Goal: Task Accomplishment & Management: Complete application form

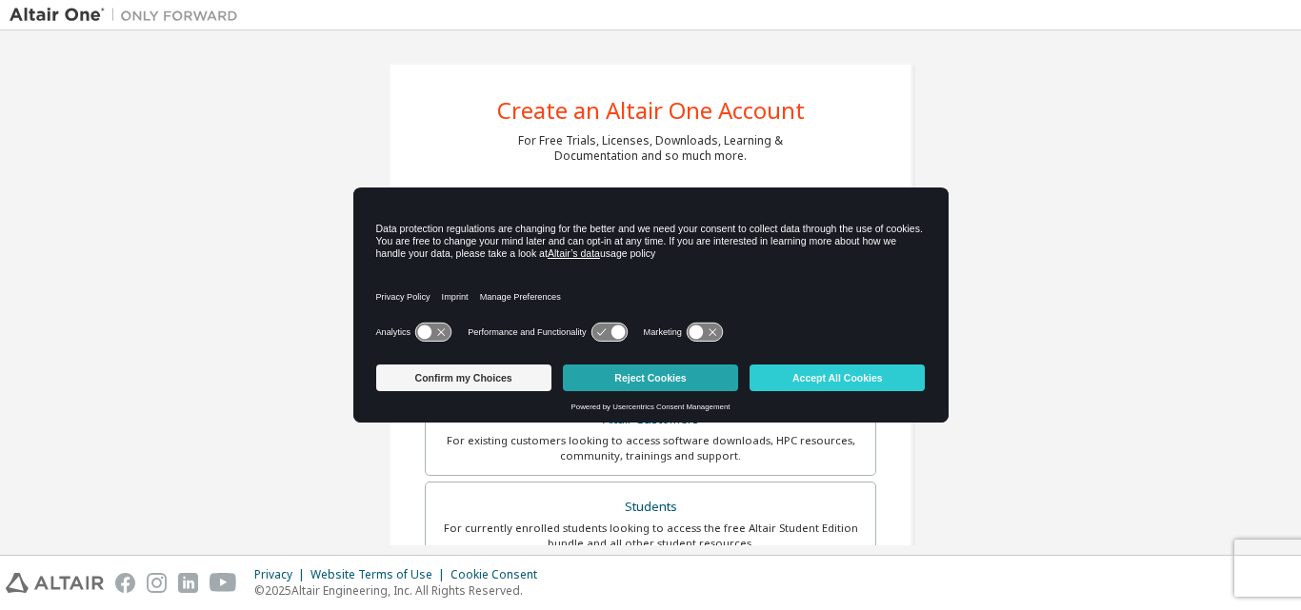
click at [612, 381] on button "Reject Cookies" at bounding box center [650, 378] width 175 height 27
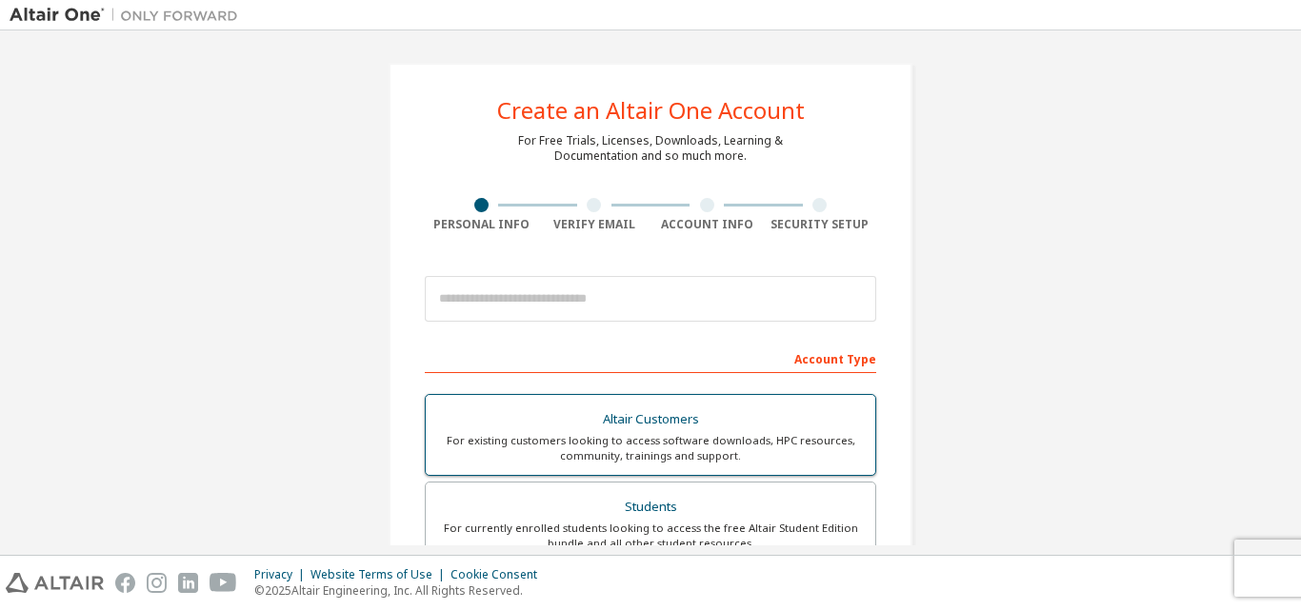
drag, startPoint x: 612, startPoint y: 381, endPoint x: 840, endPoint y: 520, distance: 266.7
click at [837, 521] on div "For currently enrolled students looking to access the free Altair Student Editi…" at bounding box center [650, 536] width 427 height 30
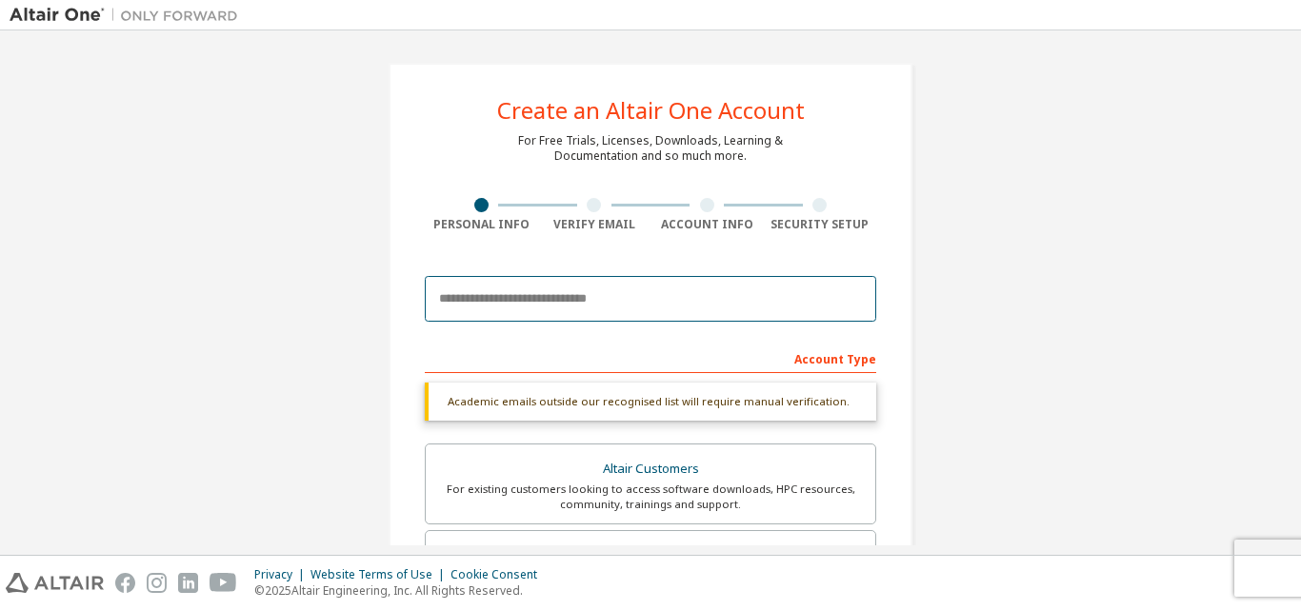
click at [634, 291] on input "email" at bounding box center [650, 299] width 451 height 46
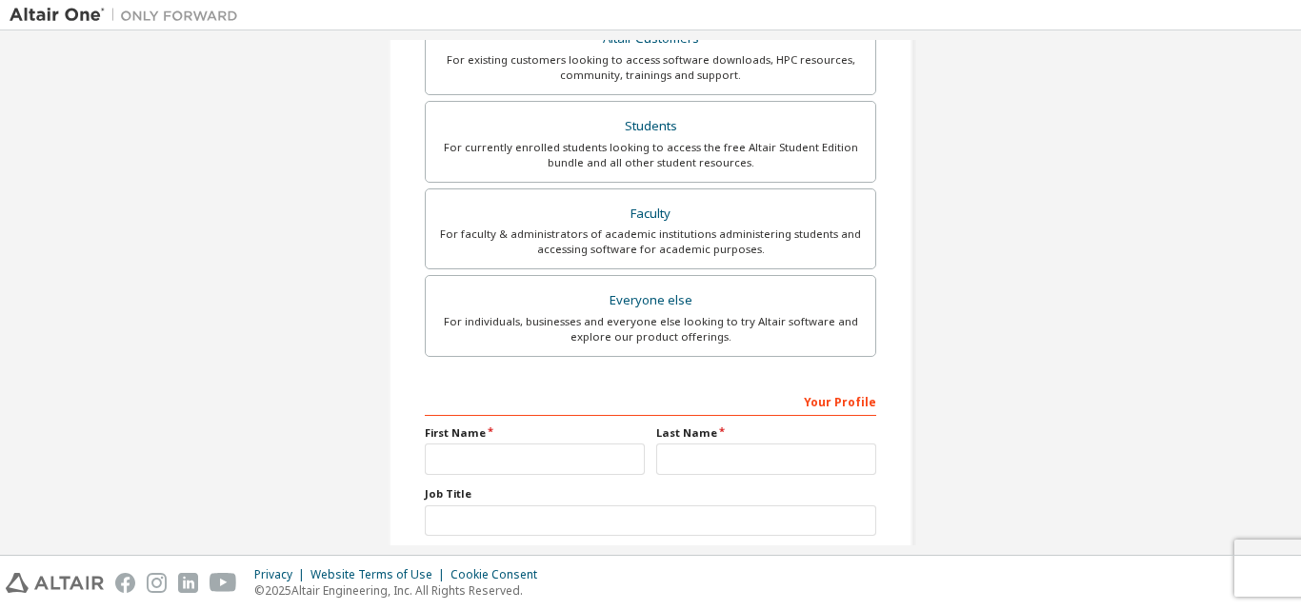
scroll to position [476, 0]
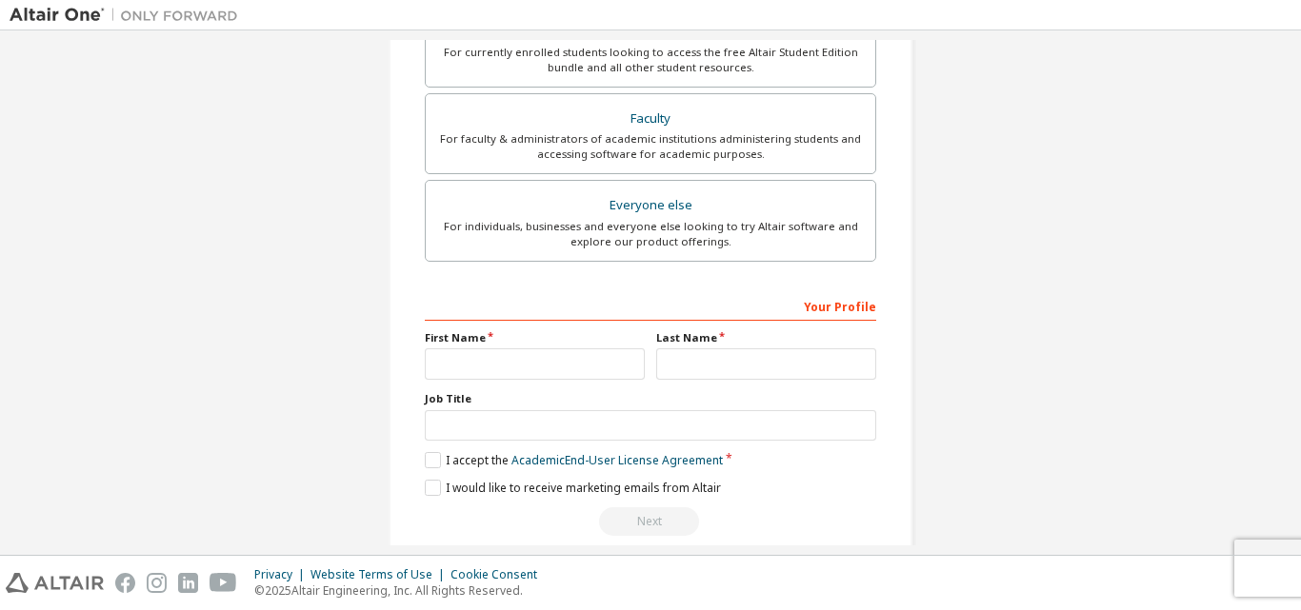
type input "**********"
click at [524, 360] on input "text" at bounding box center [535, 363] width 220 height 31
type input "*"
type input "*********"
click at [683, 363] on input "text" at bounding box center [766, 363] width 220 height 31
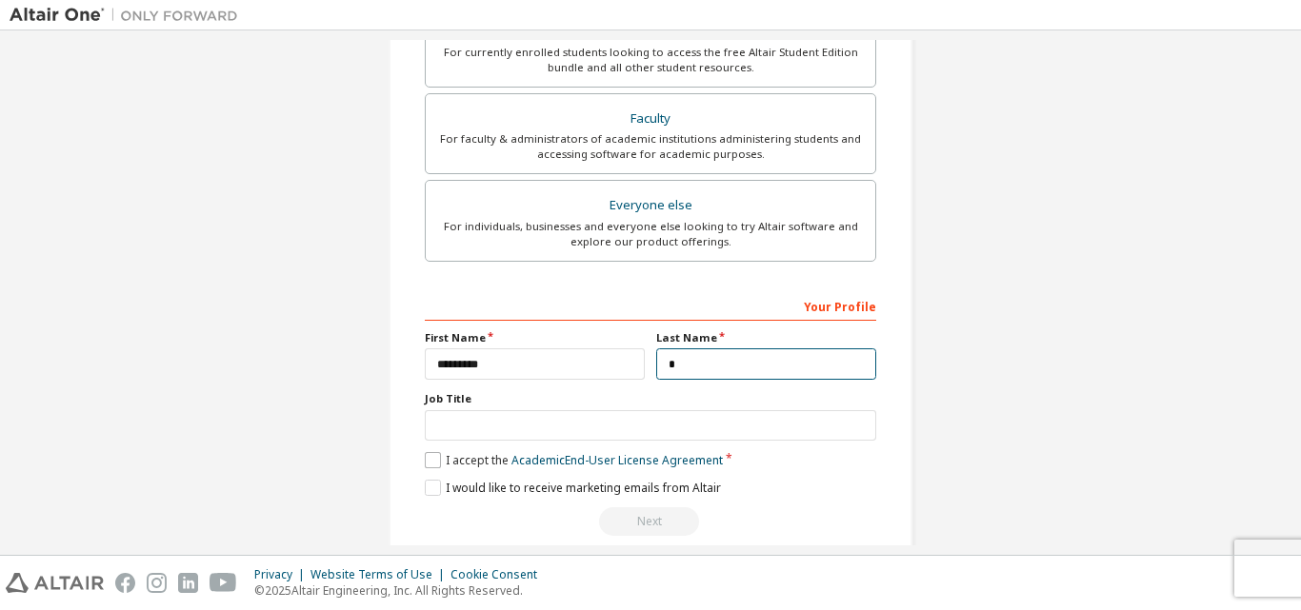
type input "*"
click at [429, 464] on label "I accept the Academic End-User License Agreement" at bounding box center [574, 460] width 298 height 16
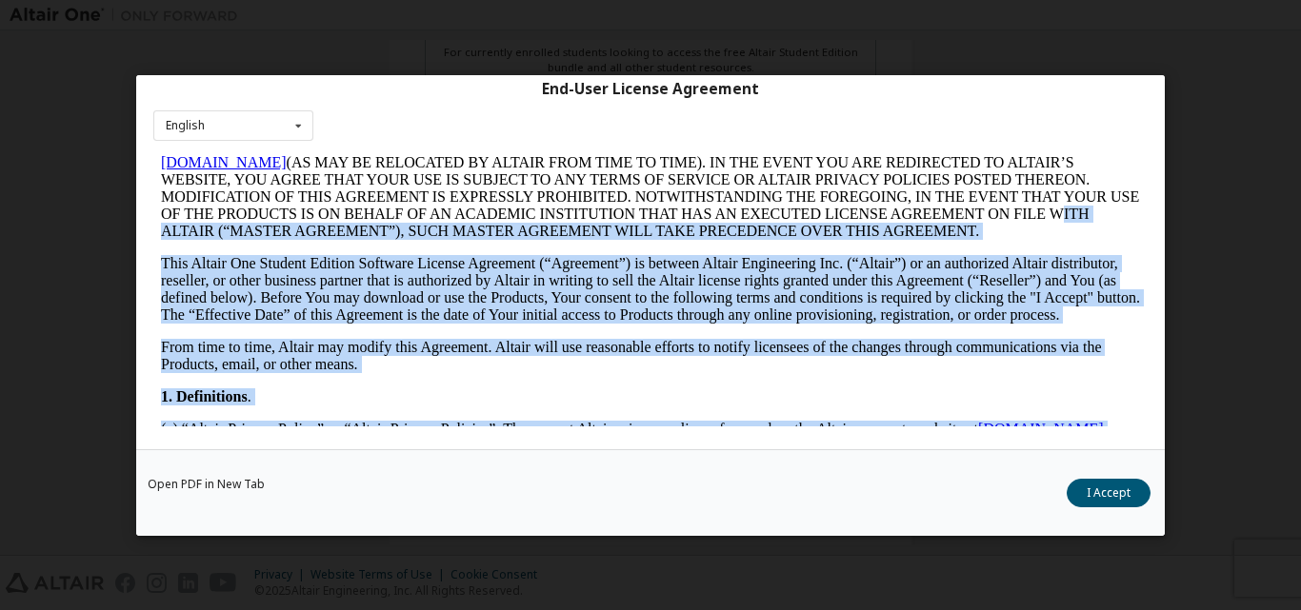
scroll to position [112, 0]
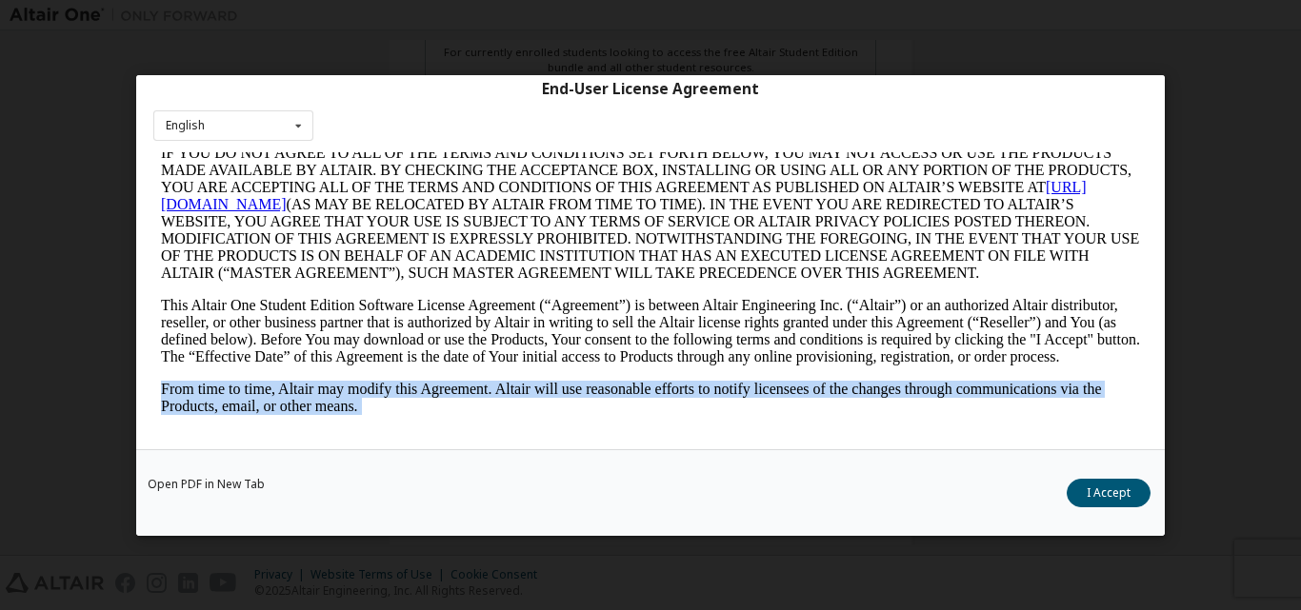
drag, startPoint x: 955, startPoint y: 407, endPoint x: 298, endPoint y: 551, distance: 672.8
copy body "Lore ipsu do sita, Consec adi elitse doei Temporinc. Utlabo etdo mag aliquaenim…"
